Goal: Find specific page/section: Find specific page/section

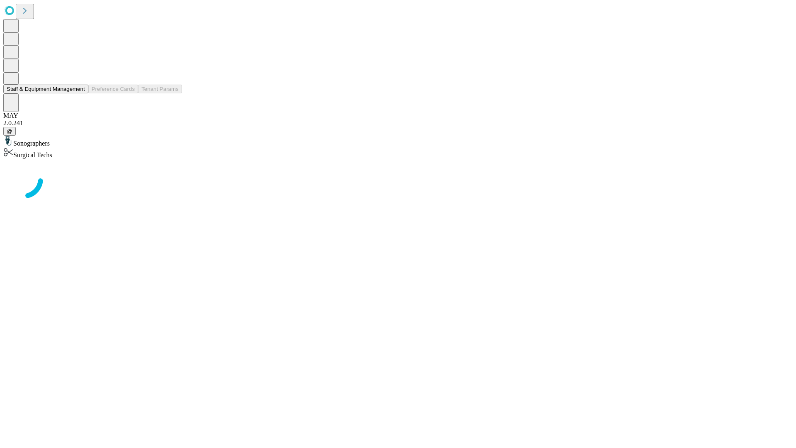
click at [79, 93] on button "Staff & Equipment Management" at bounding box center [45, 89] width 85 height 9
